Goal: Information Seeking & Learning: Learn about a topic

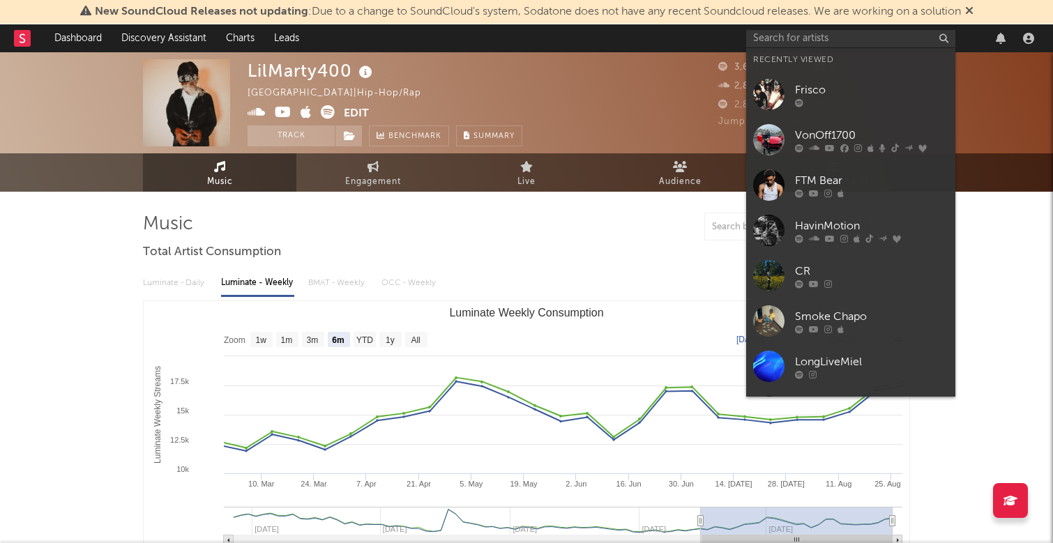
select select "6m"
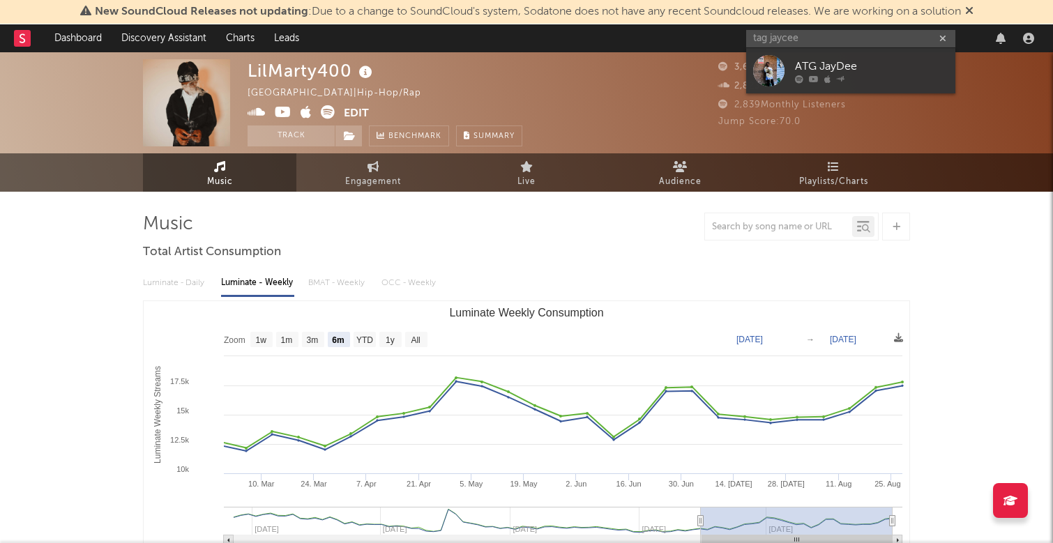
type input "tag jaycee"
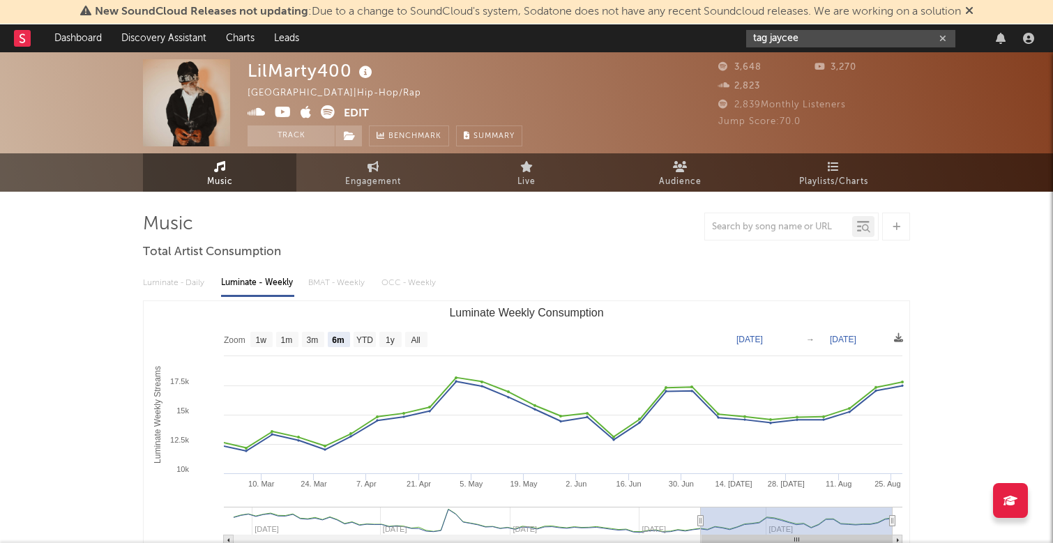
click at [815, 41] on input "tag jaycee" at bounding box center [850, 38] width 209 height 17
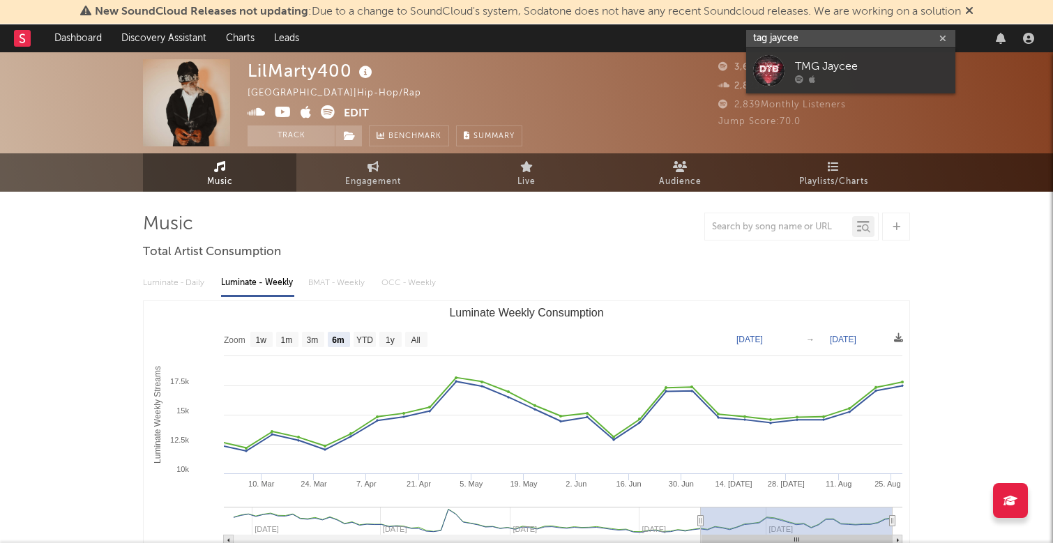
drag, startPoint x: 815, startPoint y: 41, endPoint x: 730, endPoint y: 40, distance: 85.1
click at [730, 40] on nav "Dashboard Discovery Assistant Charts Leads tag jaycee" at bounding box center [526, 38] width 1053 height 28
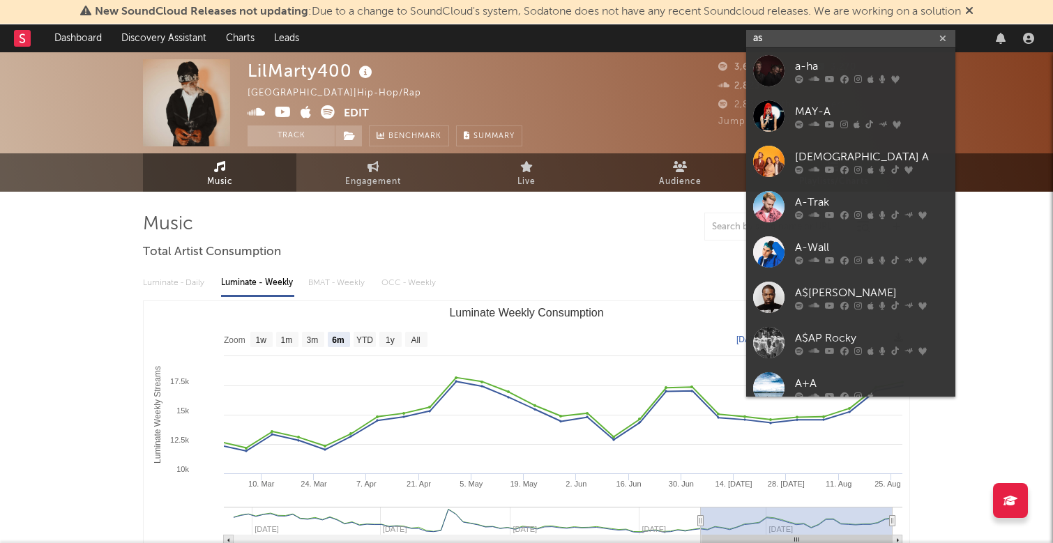
type input "a"
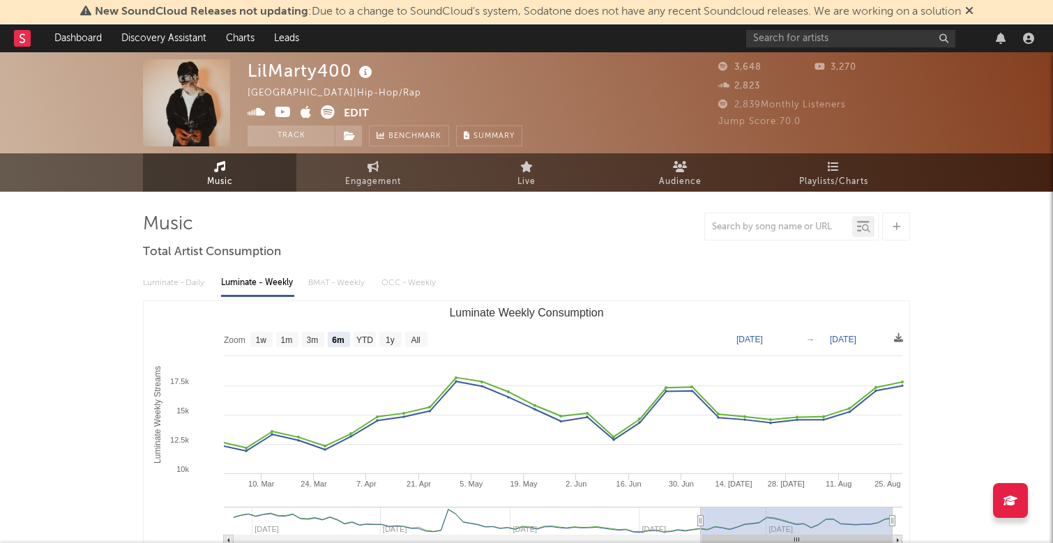
click at [606, 92] on div "LilMarty400 [GEOGRAPHIC_DATA] | Hip-Hop/Rap Edit Track Benchmark Summary" at bounding box center [474, 102] width 453 height 87
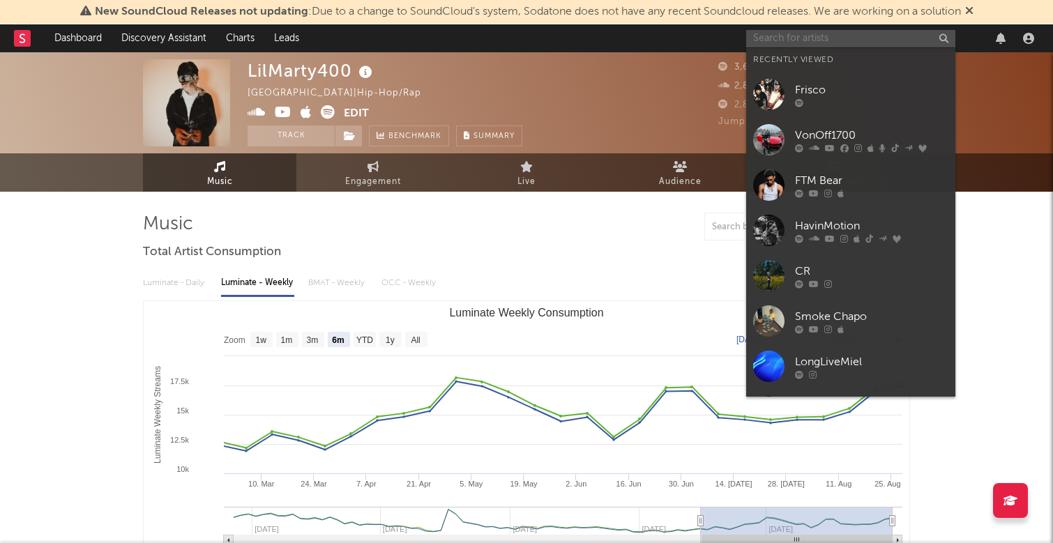
click at [855, 40] on input "text" at bounding box center [850, 38] width 209 height 17
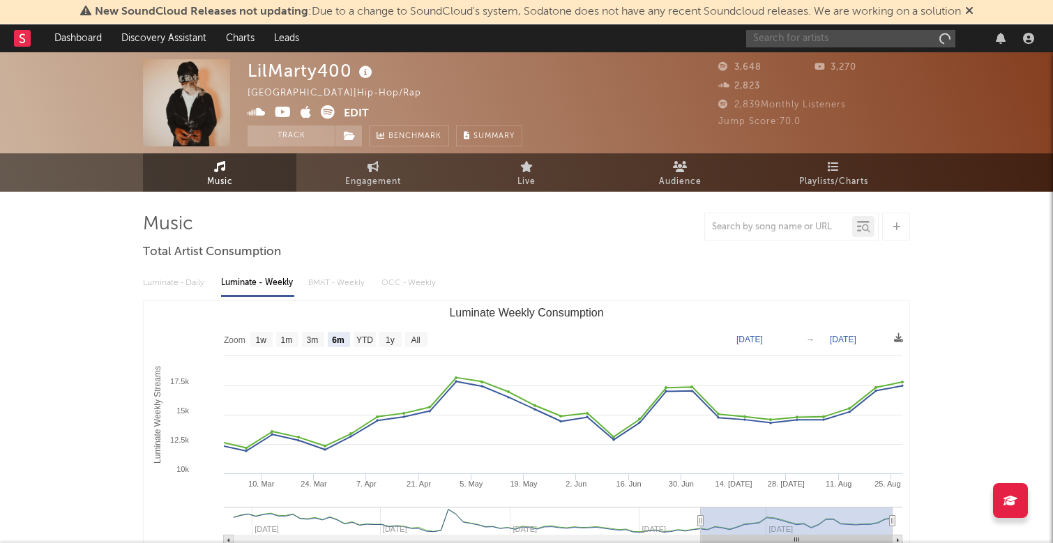
type input "d"
click at [769, 38] on input "tag babyceo" at bounding box center [850, 38] width 209 height 17
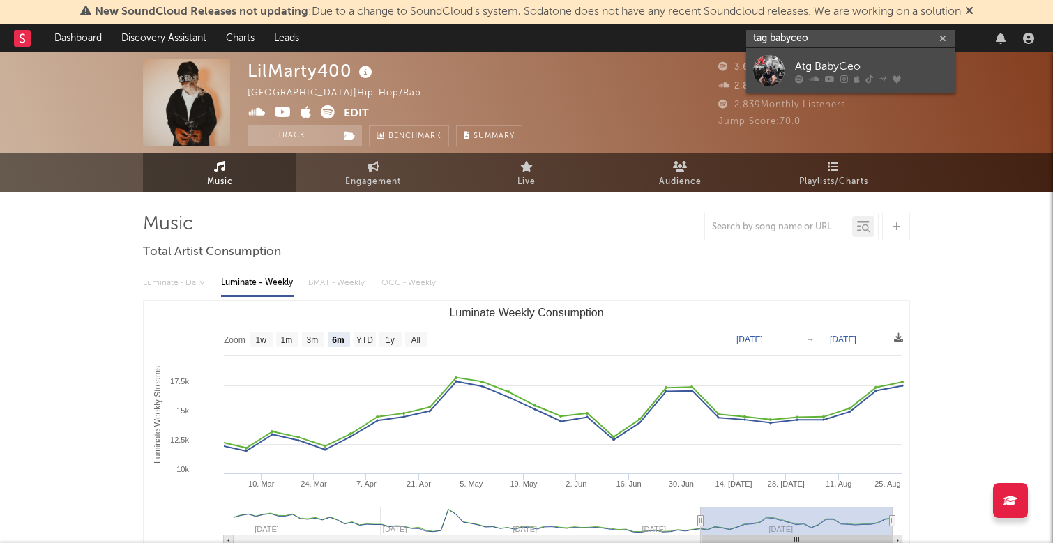
type input "tag babyceo"
drag, startPoint x: 770, startPoint y: 61, endPoint x: 834, endPoint y: 60, distance: 64.2
click at [834, 60] on div "Atg BabyCeo" at bounding box center [871, 66] width 153 height 17
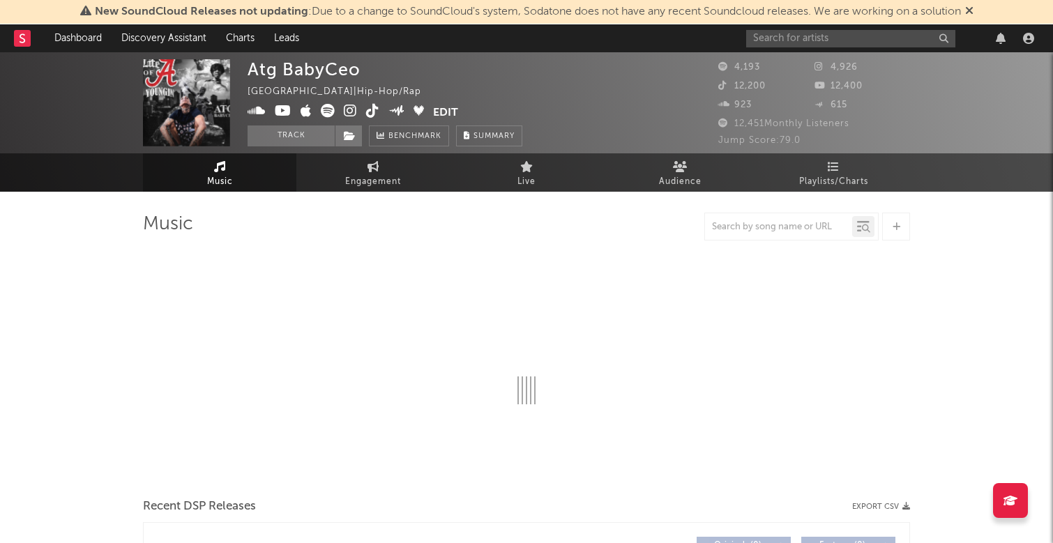
select select "6m"
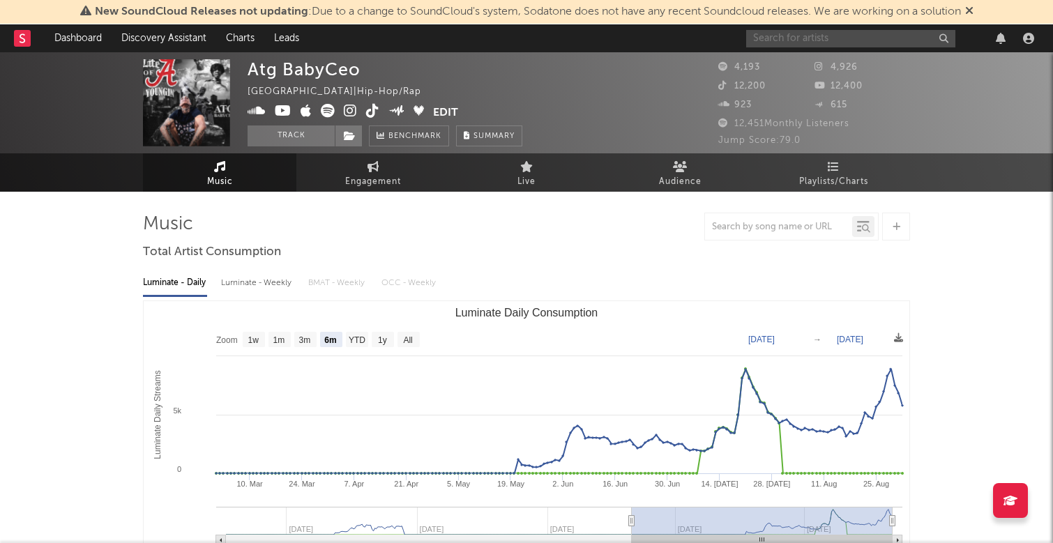
click at [809, 47] on input "text" at bounding box center [850, 38] width 209 height 17
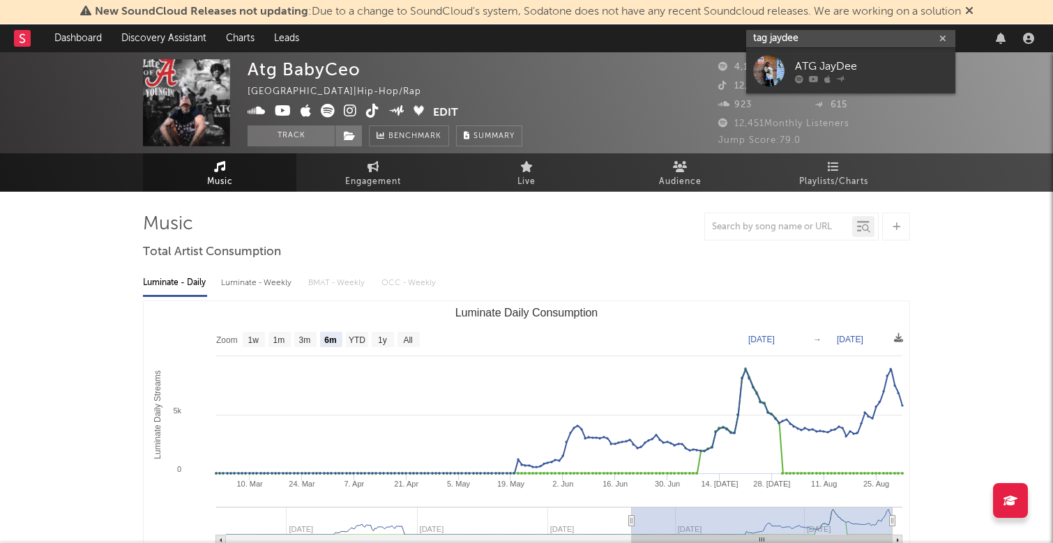
type input "tag jaycee"
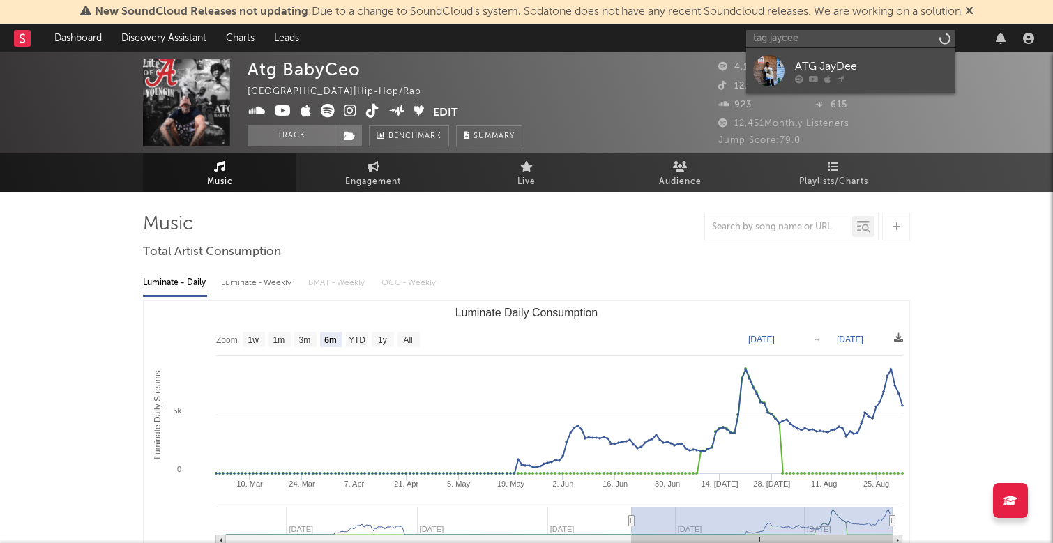
drag, startPoint x: 721, startPoint y: 70, endPoint x: 830, endPoint y: 66, distance: 108.9
click at [830, 66] on div "ATG JayDee" at bounding box center [871, 66] width 153 height 17
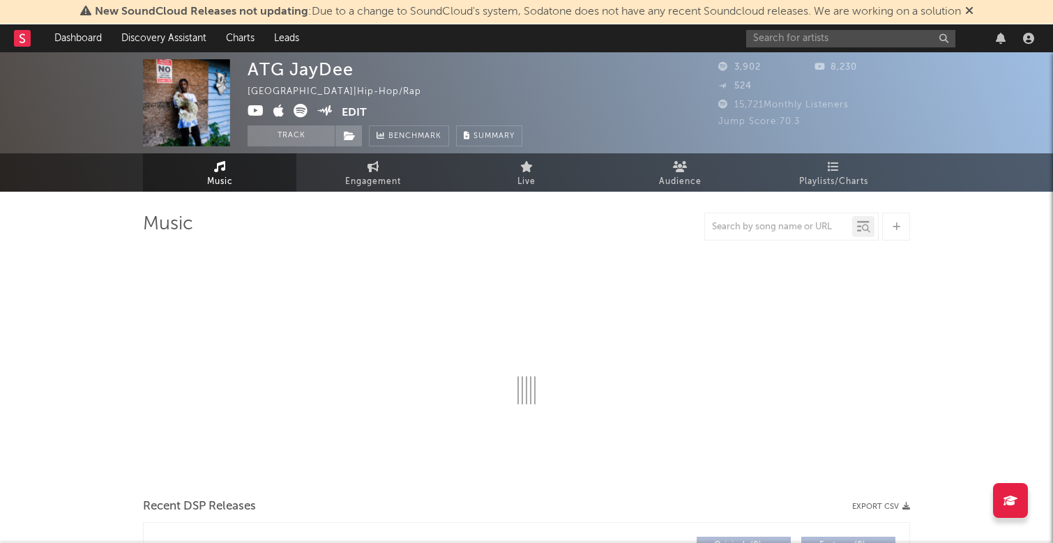
select select "6m"
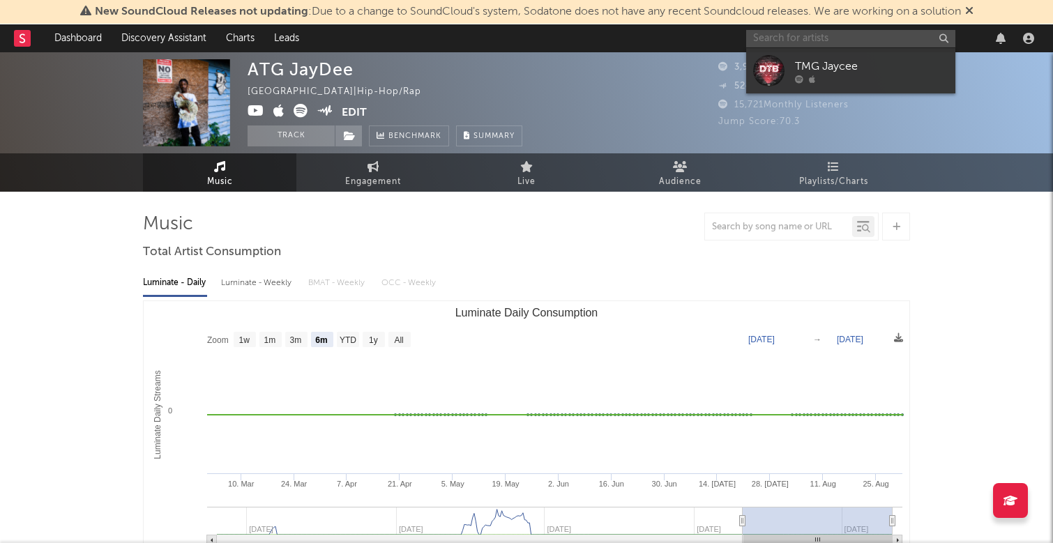
click at [823, 36] on input "text" at bounding box center [850, 38] width 209 height 17
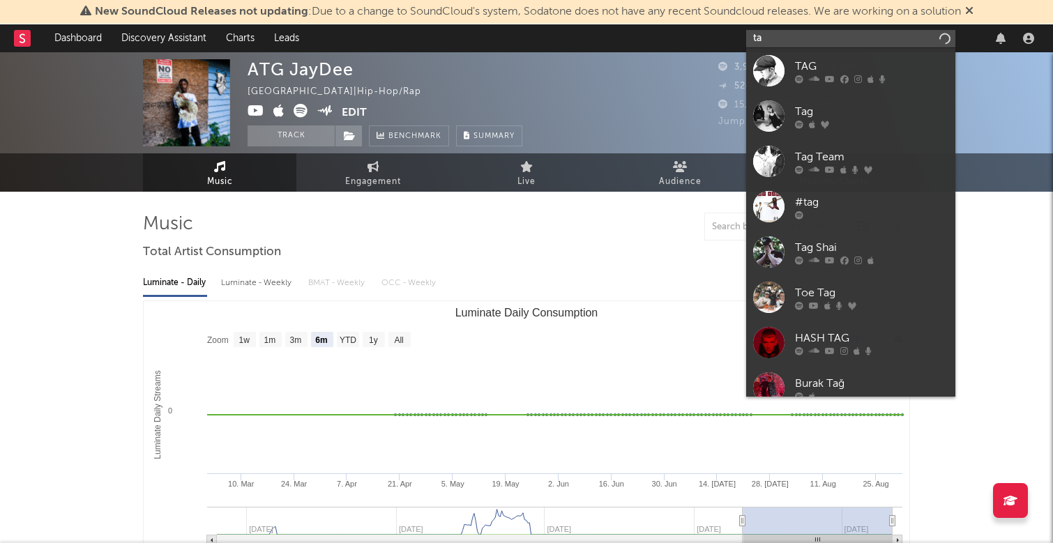
type input "t"
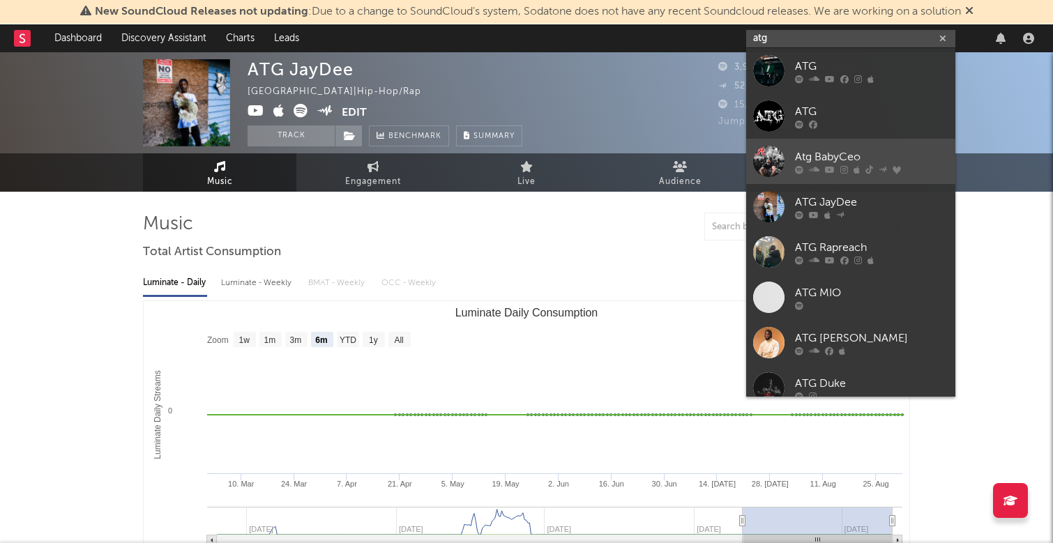
type input "atg"
click at [918, 160] on div "Atg BabyCeo" at bounding box center [871, 157] width 153 height 17
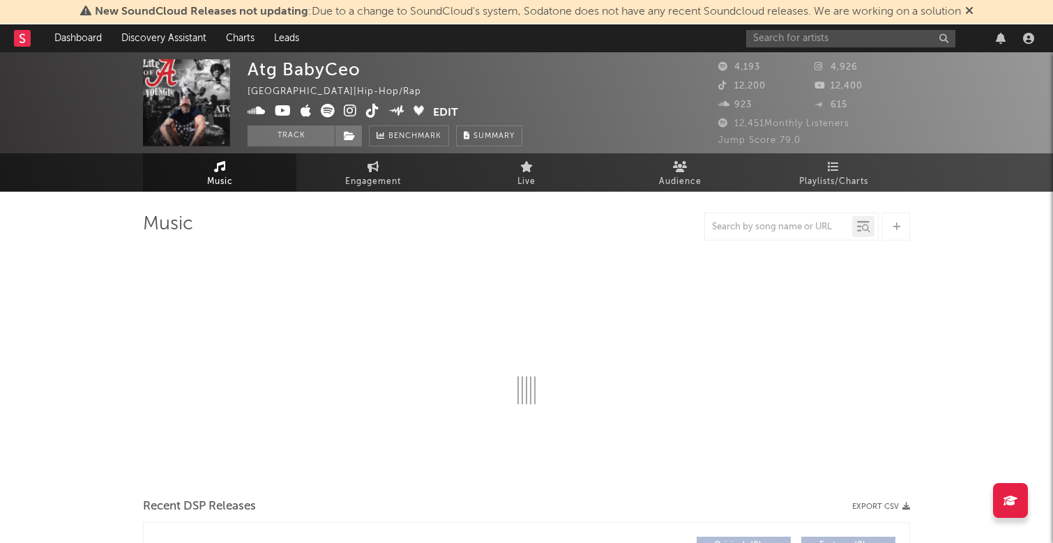
select select "6m"
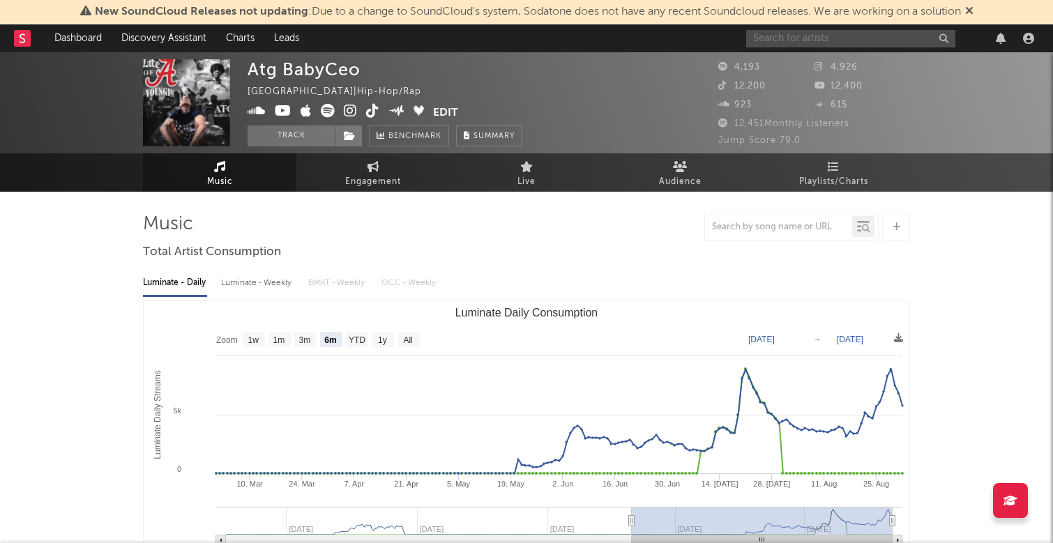
click at [829, 42] on input "text" at bounding box center [850, 38] width 209 height 17
click at [763, 31] on input "fem bear" at bounding box center [850, 38] width 209 height 17
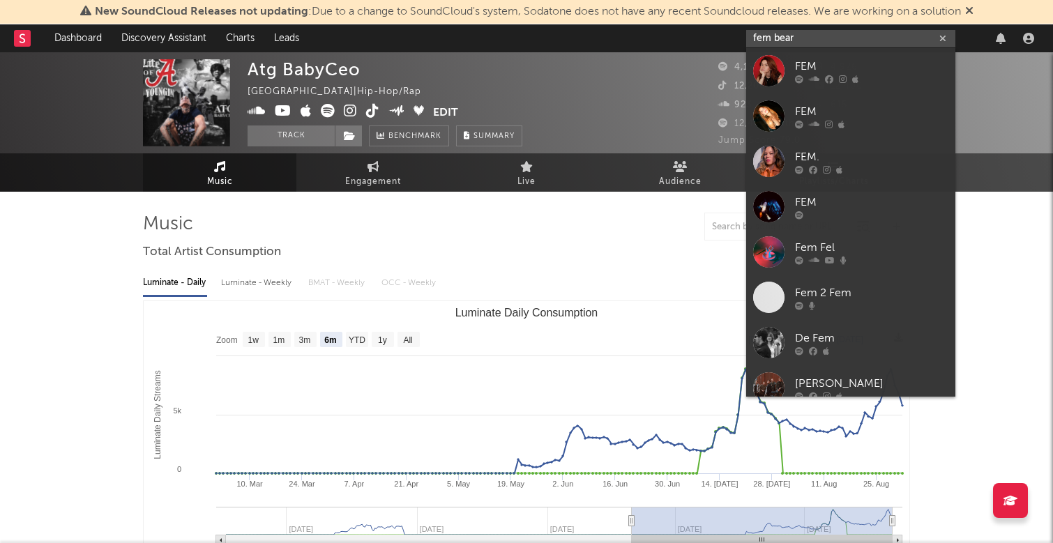
click at [764, 36] on input "fem bear" at bounding box center [850, 38] width 209 height 17
type input "ftm bear"
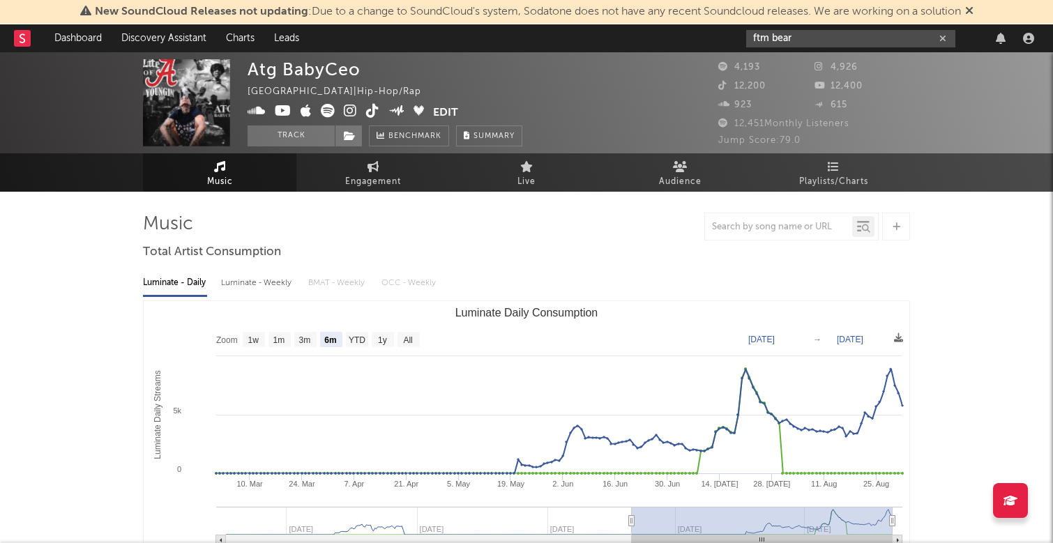
click at [809, 42] on input "ftm bear" at bounding box center [850, 38] width 209 height 17
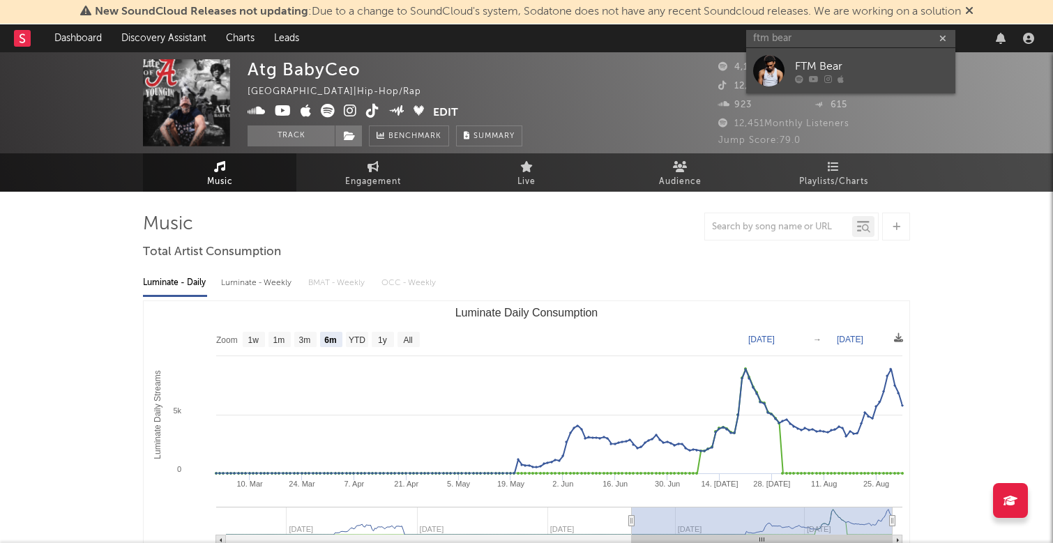
click at [825, 55] on link "FTM Bear" at bounding box center [850, 70] width 209 height 45
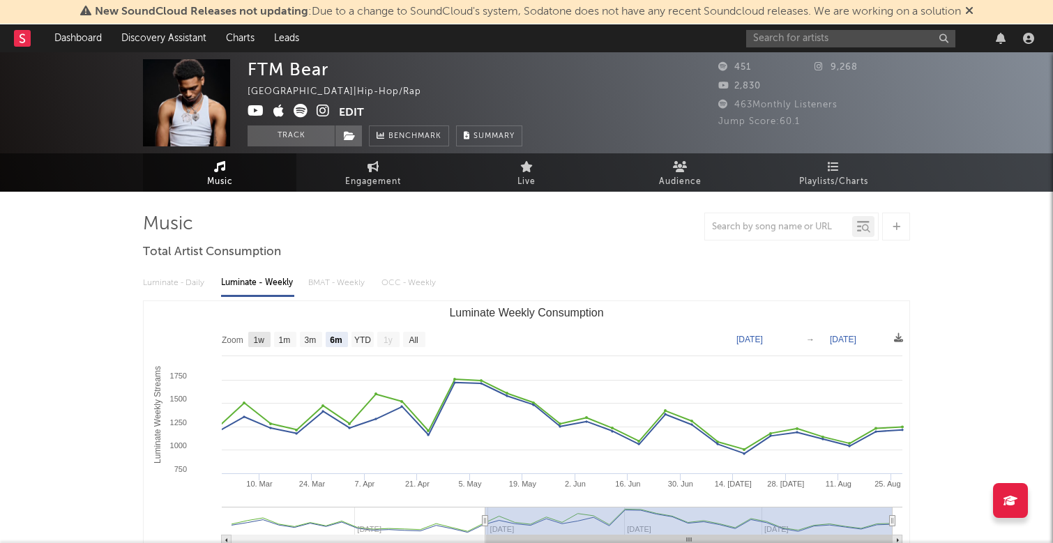
click at [260, 339] on text "1w" at bounding box center [259, 341] width 11 height 10
select select "1w"
type input "[DATE]"
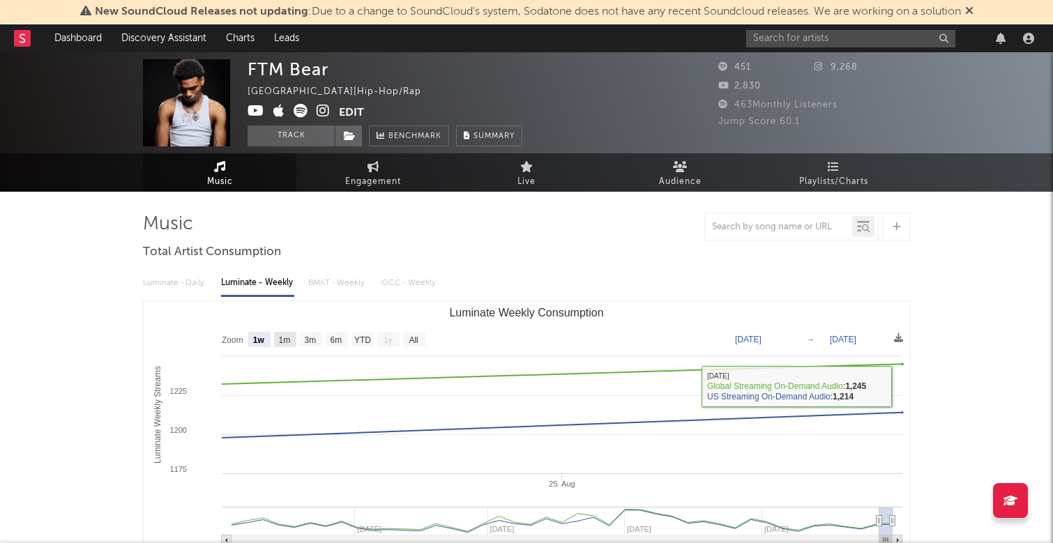
click at [291, 340] on text "1m" at bounding box center [285, 341] width 12 height 10
select select "1m"
type input "[DATE]"
